Goal: Task Accomplishment & Management: Manage account settings

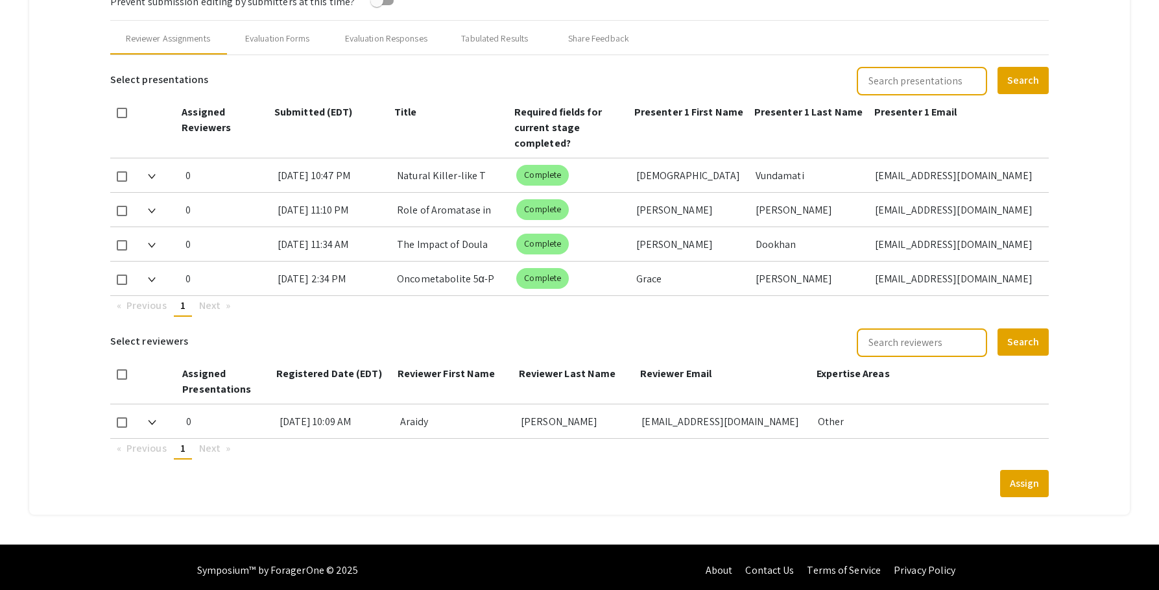
click at [1067, 120] on mat-tab-group "Abstract Management Submissions Abstract Booklet Helpful articles Abstract Mana…" at bounding box center [579, 68] width 1101 height 894
click at [1083, 117] on mat-tab-group "Abstract Management Submissions Abstract Booklet Helpful articles Abstract Mana…" at bounding box center [579, 68] width 1101 height 894
click at [1103, 122] on mat-tab-group "Abstract Management Submissions Abstract Booklet Helpful articles Abstract Mana…" at bounding box center [579, 68] width 1101 height 894
click at [1094, 156] on mat-tab-group "Abstract Management Submissions Abstract Booklet Helpful articles Abstract Mana…" at bounding box center [579, 68] width 1101 height 894
click at [1083, 152] on mat-tab-group "Abstract Management Submissions Abstract Booklet Helpful articles Abstract Mana…" at bounding box center [579, 68] width 1101 height 894
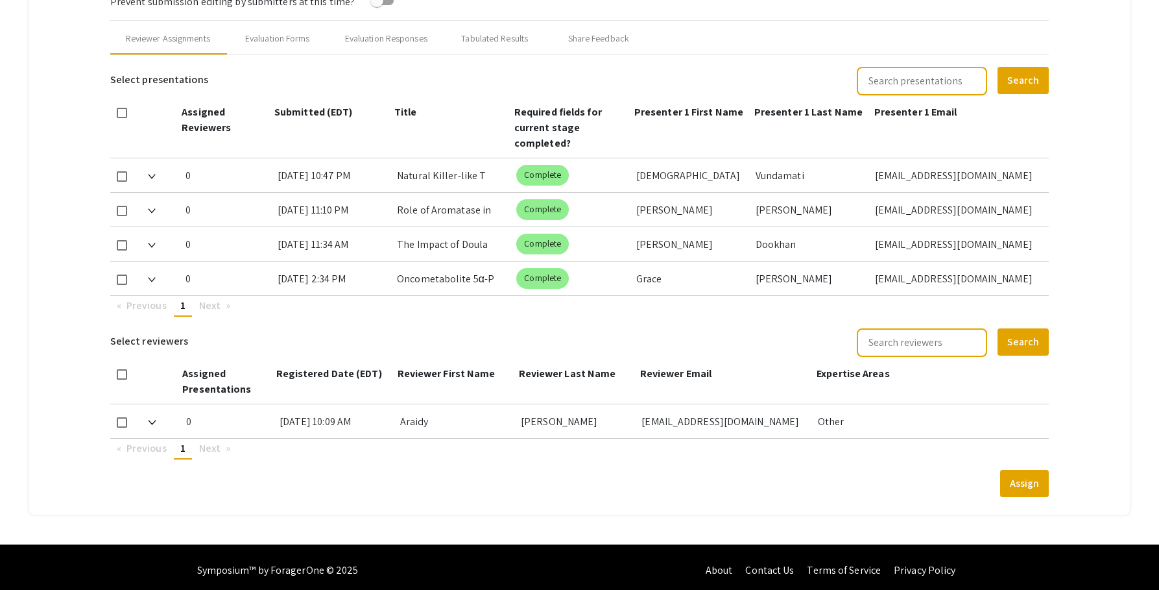
click at [1077, 200] on mat-tab-group "Abstract Management Submissions Abstract Booklet Helpful articles Abstract Mana…" at bounding box center [579, 68] width 1101 height 894
click at [1105, 210] on mat-tab-group "Abstract Management Submissions Abstract Booklet Helpful articles Abstract Mana…" at bounding box center [579, 68] width 1101 height 894
click at [1128, 103] on mat-tab-group "Abstract Management Submissions Abstract Booklet Helpful articles Abstract Mana…" at bounding box center [579, 68] width 1101 height 894
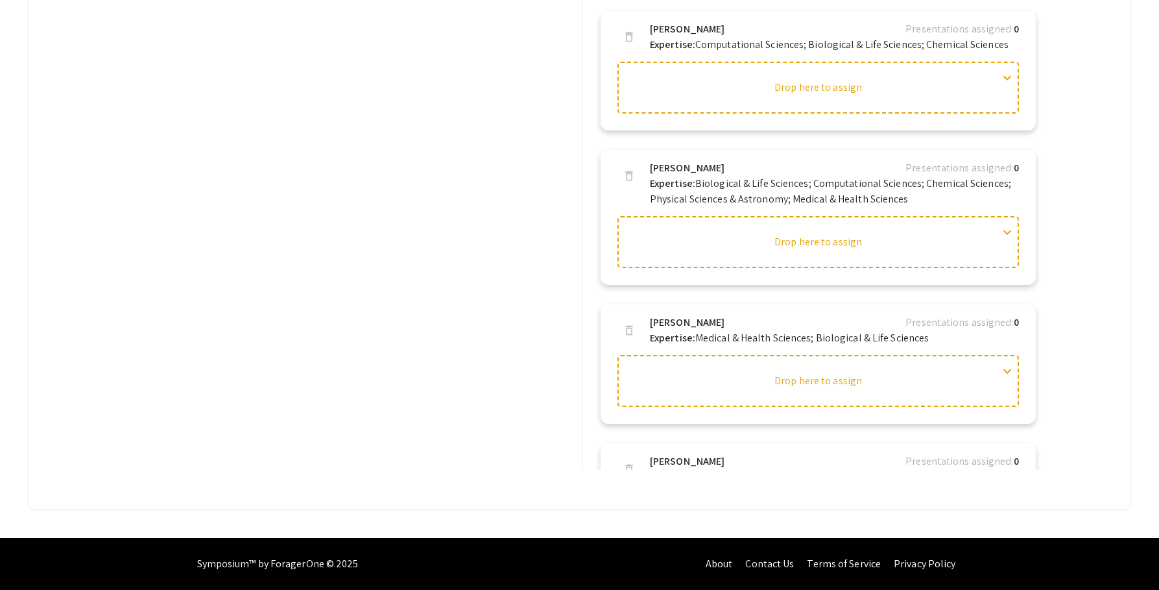
scroll to position [1494, 0]
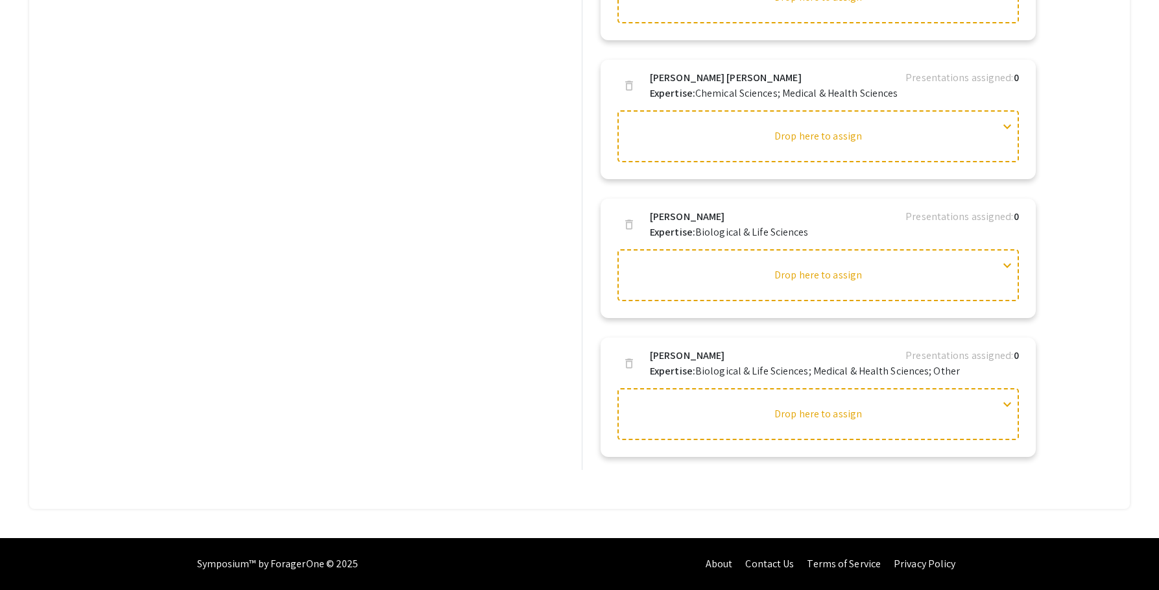
click at [502, 162] on div "Presentations search Search presentation title filter_list Sort by: Title (A-Z)…" at bounding box center [343, 169] width 466 height 601
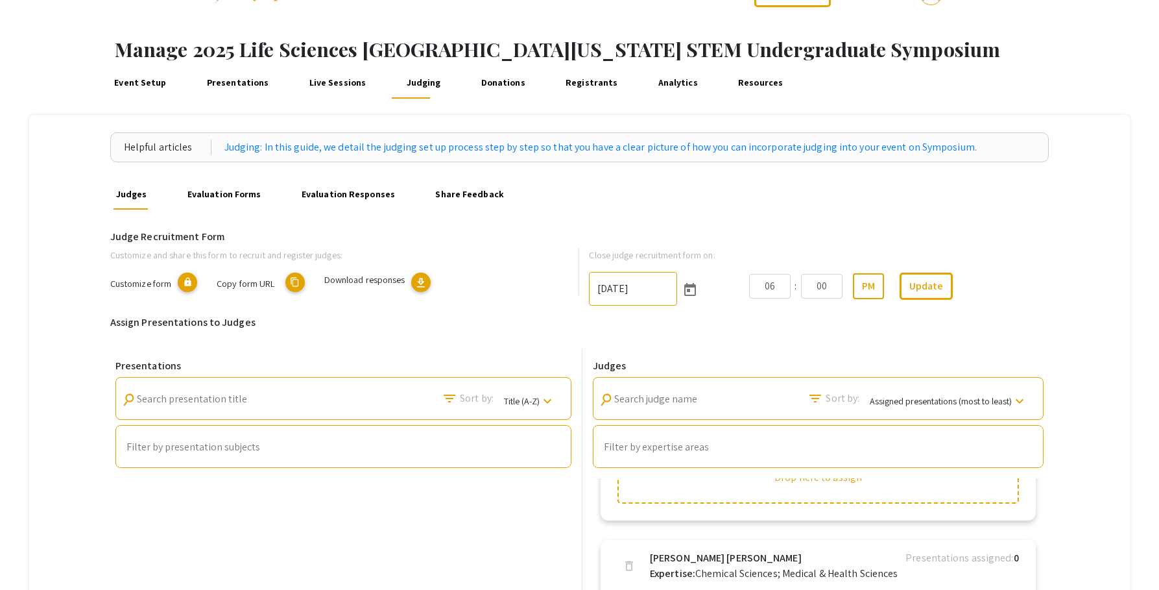
scroll to position [0, 0]
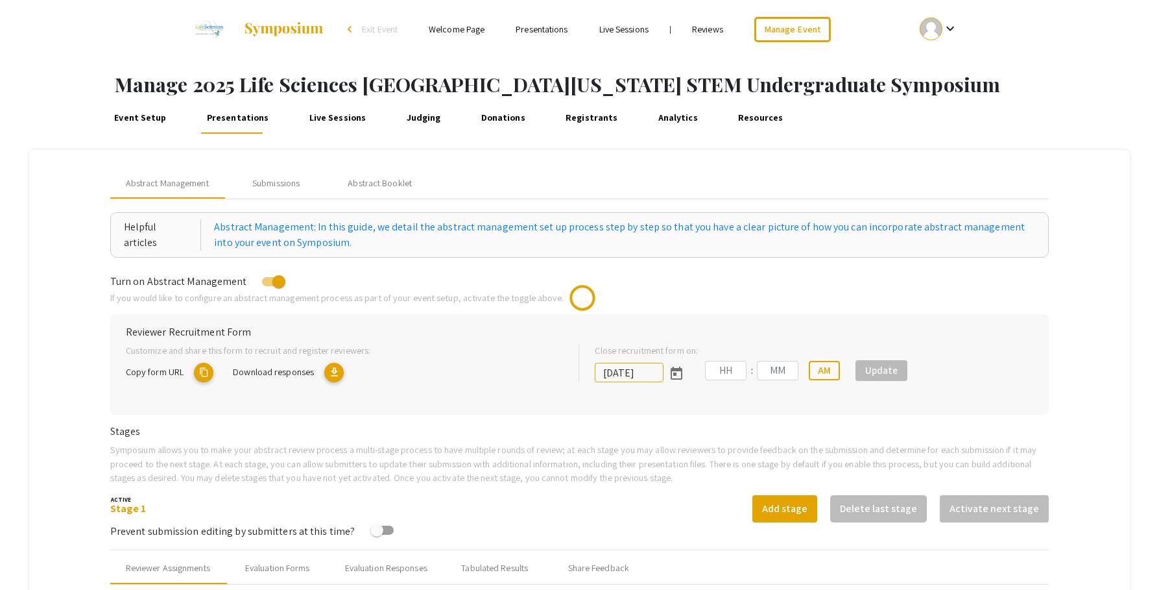
type input "[DATE]"
type input "05"
type input "00"
click at [1100, 438] on mat-tab-group "Abstract Management Submissions Abstract Booklet Helpful articles Abstract Mana…" at bounding box center [579, 597] width 1101 height 894
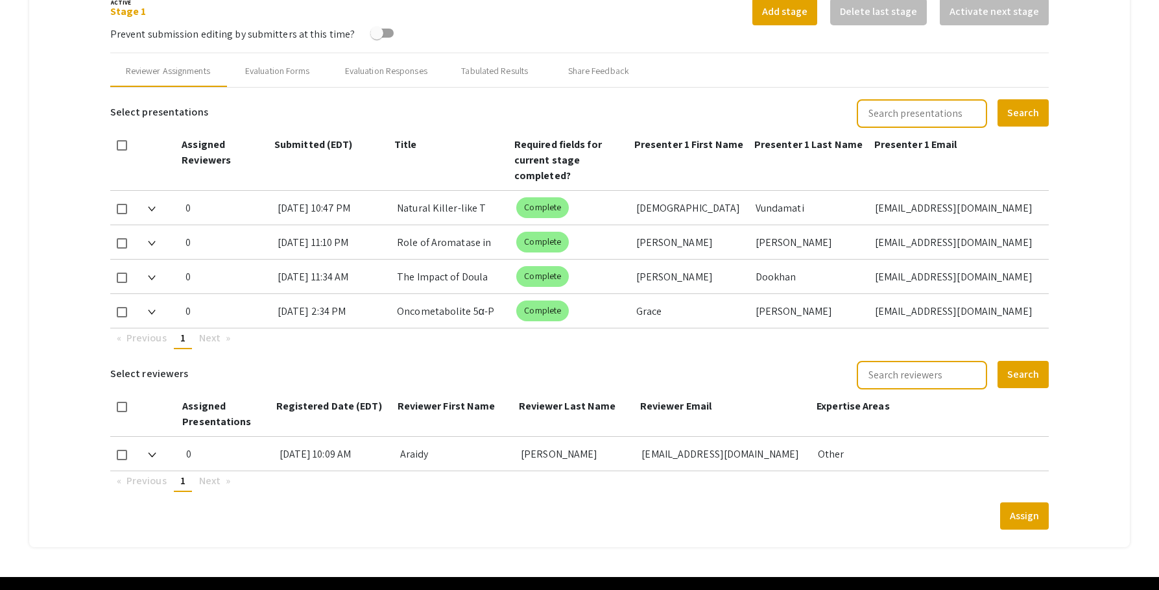
scroll to position [498, 0]
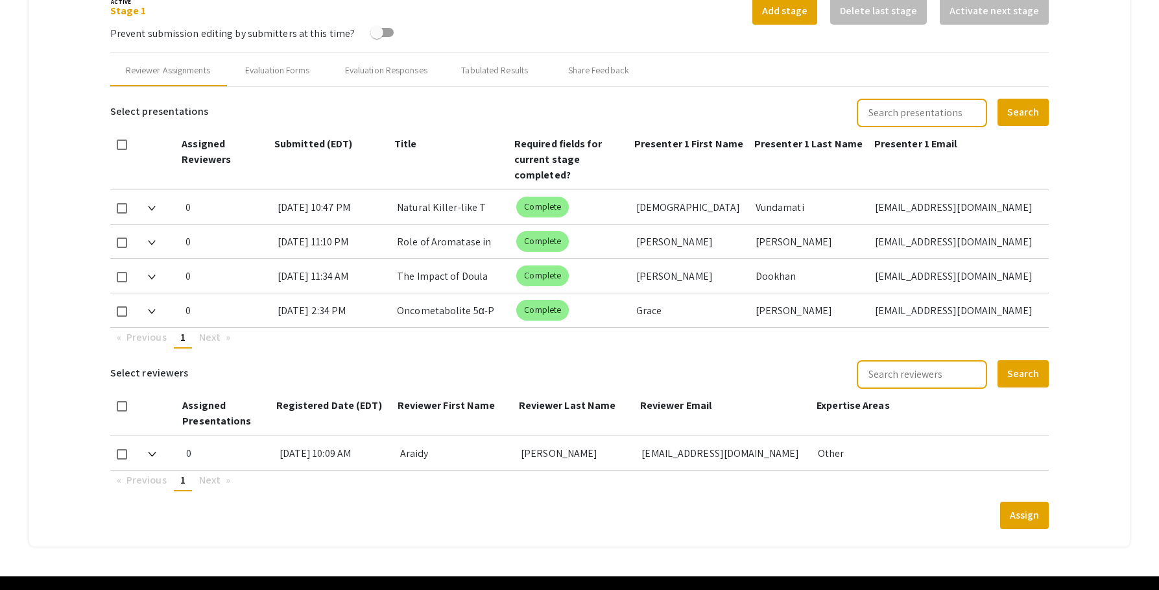
click at [727, 365] on app-symposium-custom-table "Select reviewers Search Assigned Presentations Registered Date (EDT) Reviewer F…" at bounding box center [579, 425] width 939 height 132
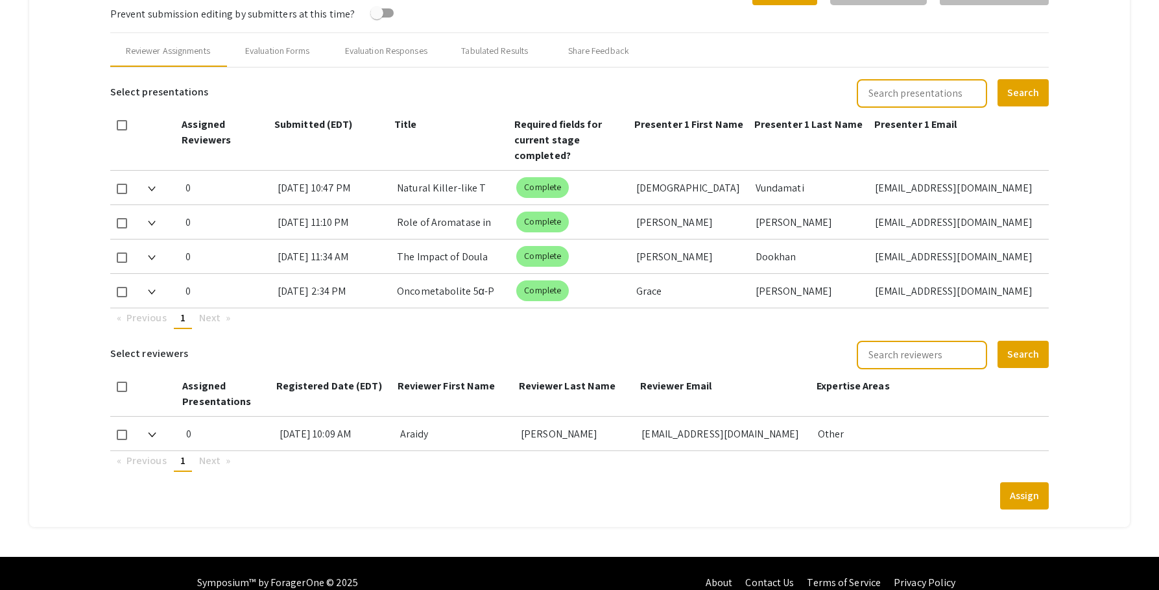
scroll to position [522, 0]
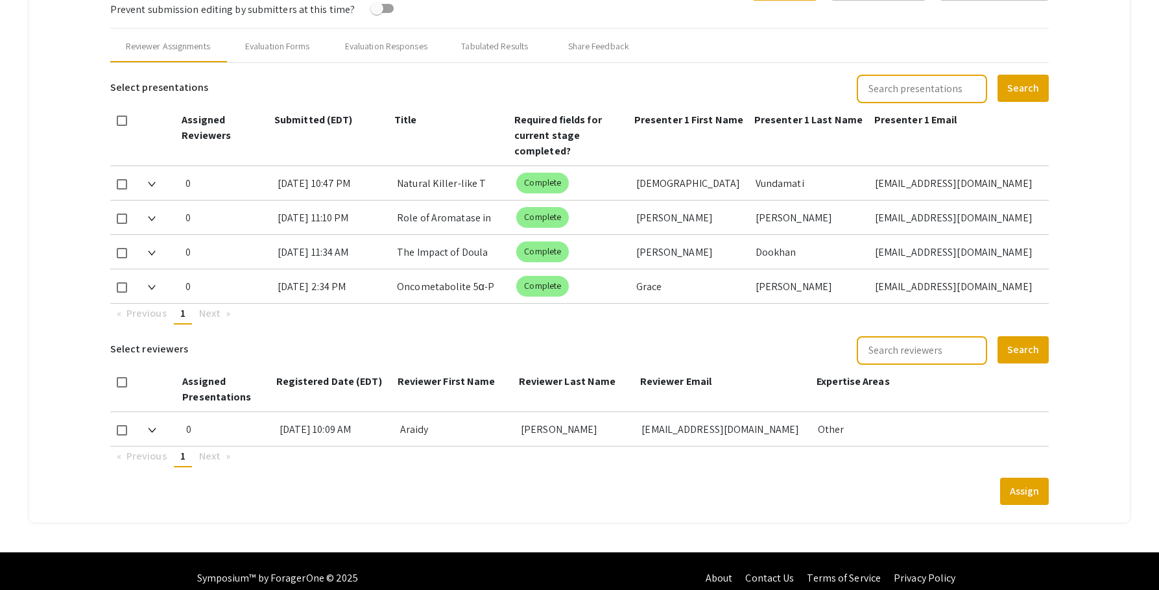
click at [1084, 152] on mat-tab-group "Abstract Management Submissions Abstract Booklet Helpful articles Abstract Mana…" at bounding box center [579, 75] width 1101 height 894
click at [1090, 134] on mat-tab-group "Abstract Management Submissions Abstract Booklet Helpful articles Abstract Mana…" at bounding box center [579, 75] width 1101 height 894
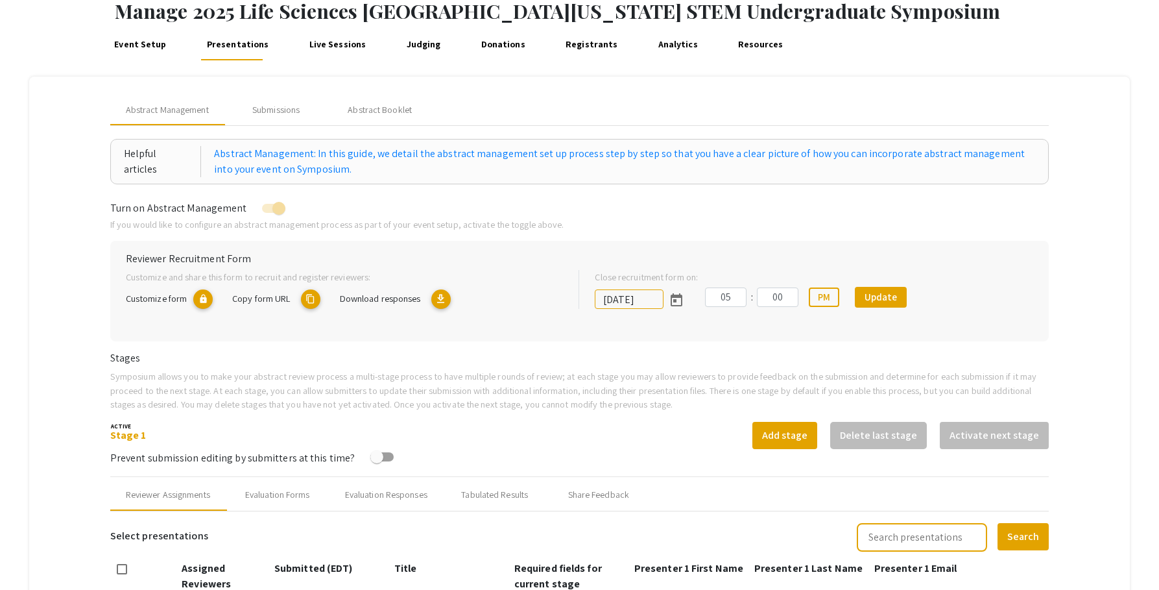
scroll to position [39, 0]
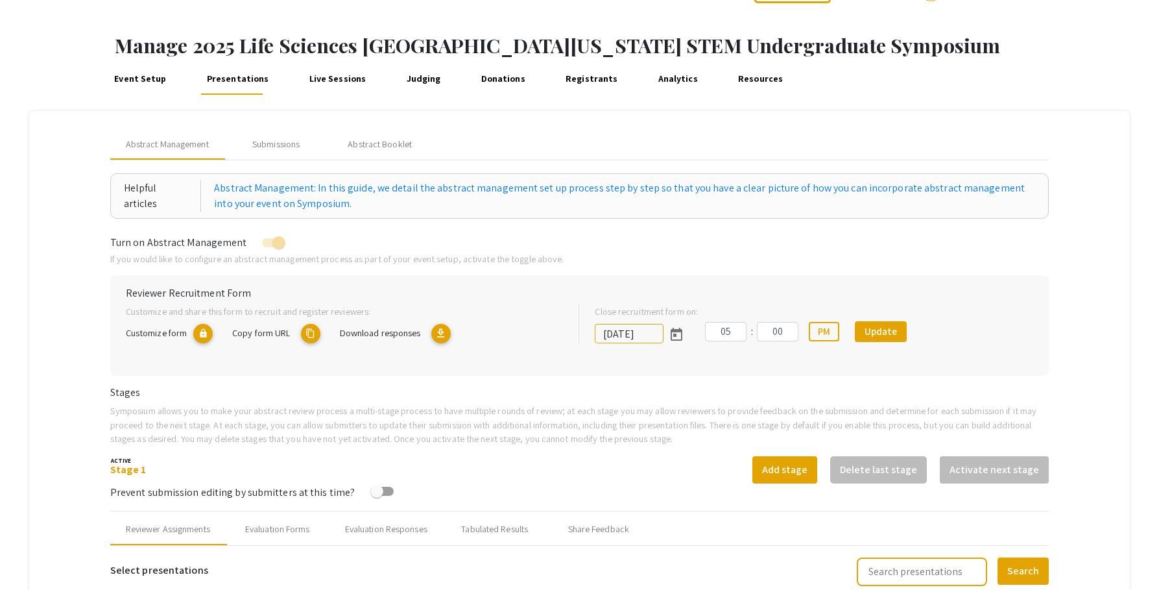
click at [413, 80] on link "Judging" at bounding box center [423, 79] width 40 height 31
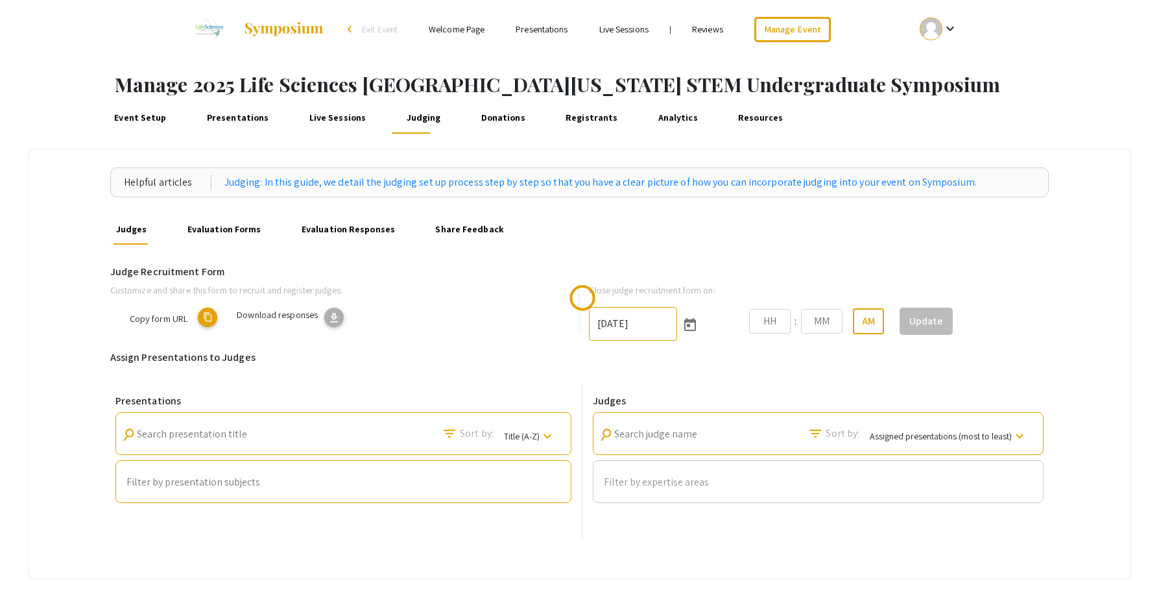
type input "10/25/2025"
type input "06"
type input "00"
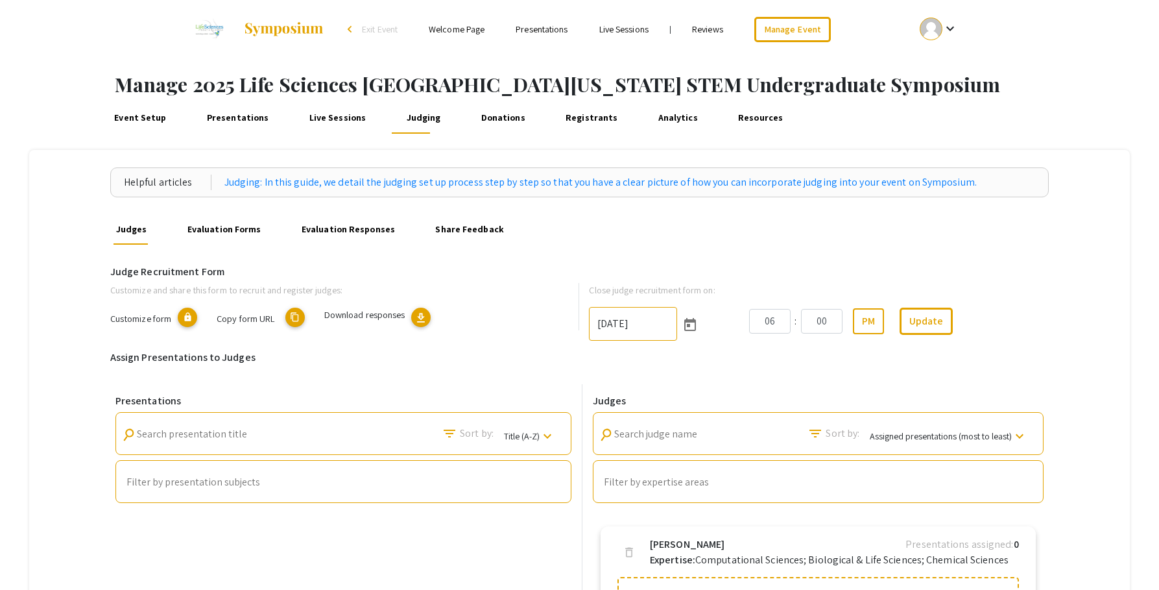
click at [1074, 321] on div "Helpful articles Judging: In this guide, we detail the judging set up process s…" at bounding box center [579, 587] width 1101 height 874
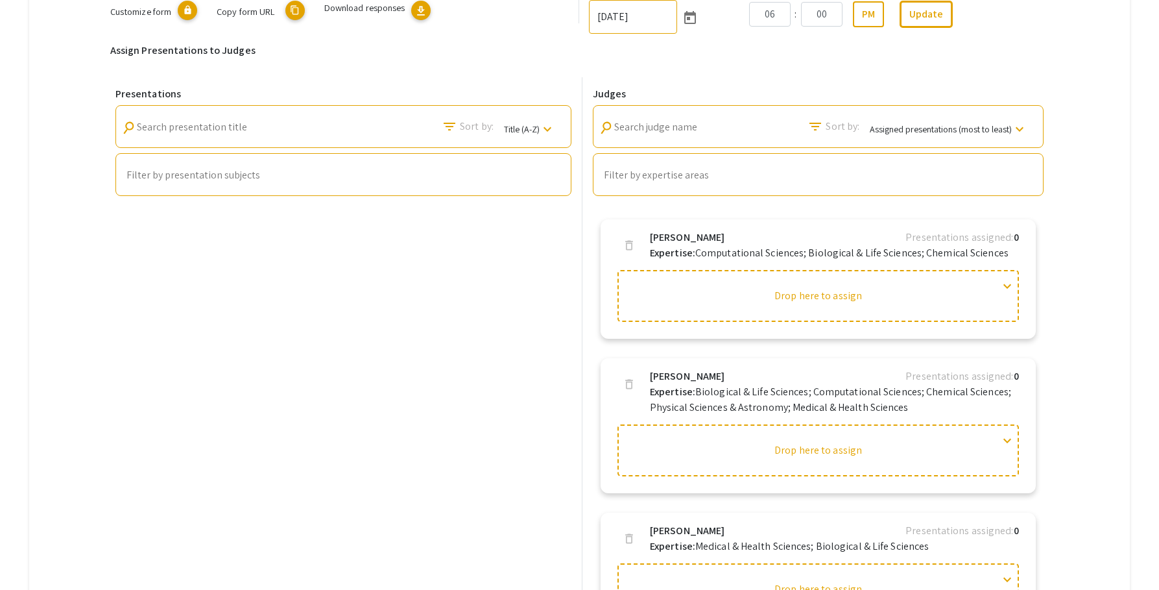
scroll to position [309, 0]
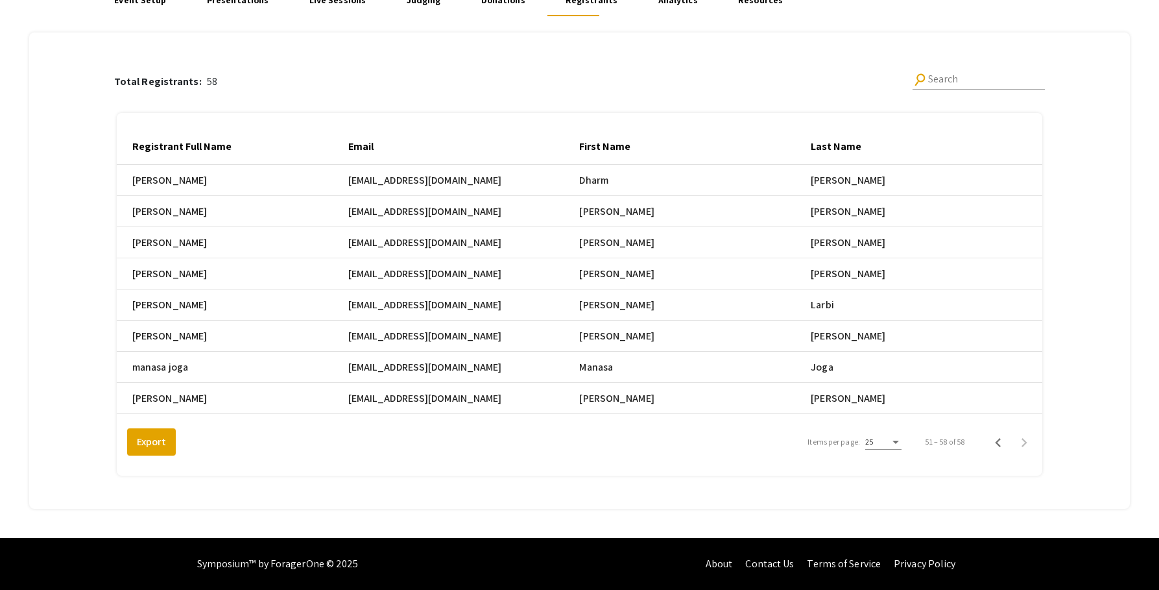
scroll to position [0, 559]
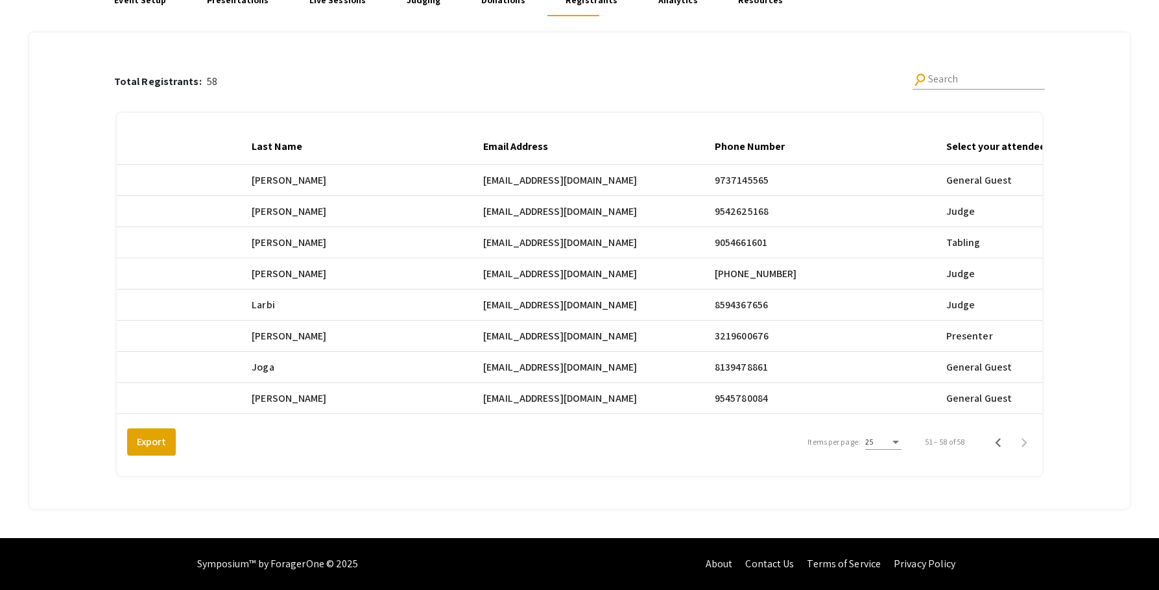
click at [1107, 136] on div "Total Registrants: 58 search Search Registrant Full Name Email First Name Last …" at bounding box center [579, 262] width 1066 height 461
click at [1103, 237] on div "Total Registrants: 58 search Search Registrant Full Name Email First Name Last …" at bounding box center [579, 262] width 1066 height 461
click at [1090, 123] on div "Total Registrants: 58 search Search Registrant Full Name Email First Name Last …" at bounding box center [579, 262] width 1066 height 461
click at [1107, 99] on div "Total Registrants: 58 search Search Registrant Full Name Email First Name Last …" at bounding box center [579, 262] width 1066 height 461
click at [1088, 81] on div "Total Registrants: 58 search Search Registrant Full Name Email First Name Last …" at bounding box center [579, 262] width 1066 height 461
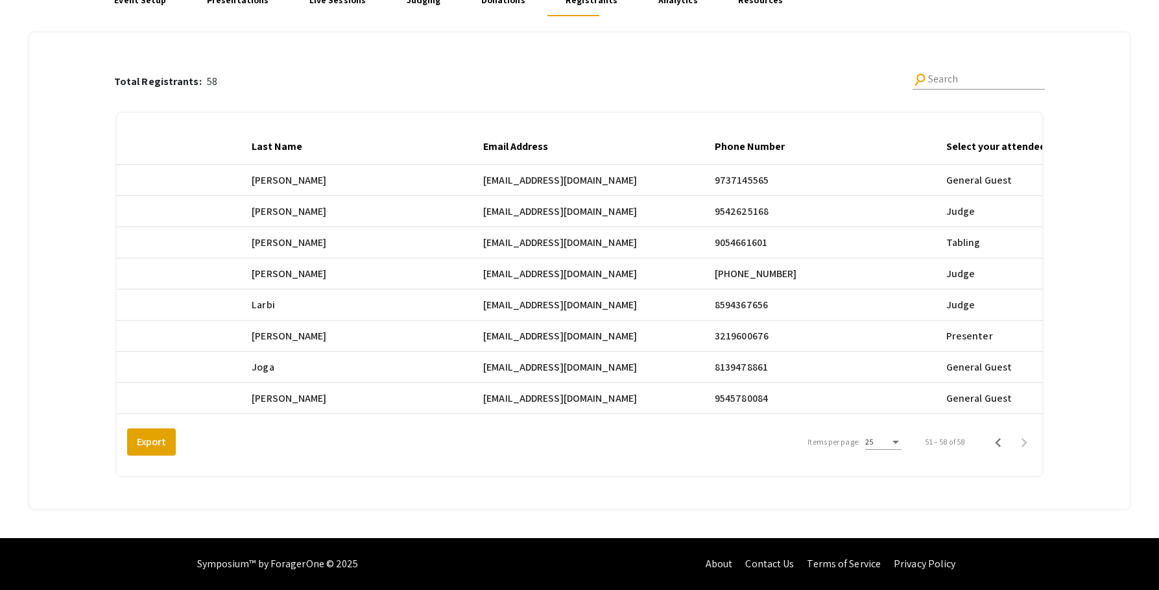
click at [1109, 76] on div "Total Registrants: 58 search Search Registrant Full Name Email First Name Last …" at bounding box center [579, 262] width 1066 height 461
click at [1075, 73] on div "Total Registrants: 58 search Search Registrant Full Name Email First Name Last …" at bounding box center [579, 262] width 1066 height 461
click at [1092, 100] on div "Total Registrants: 58 search Search Registrant Full Name Email First Name Last …" at bounding box center [579, 262] width 1066 height 461
click at [1104, 73] on div "Total Registrants: 58 search Search Registrant Full Name Email First Name Last …" at bounding box center [579, 262] width 1066 height 461
